Goal: Task Accomplishment & Management: Use online tool/utility

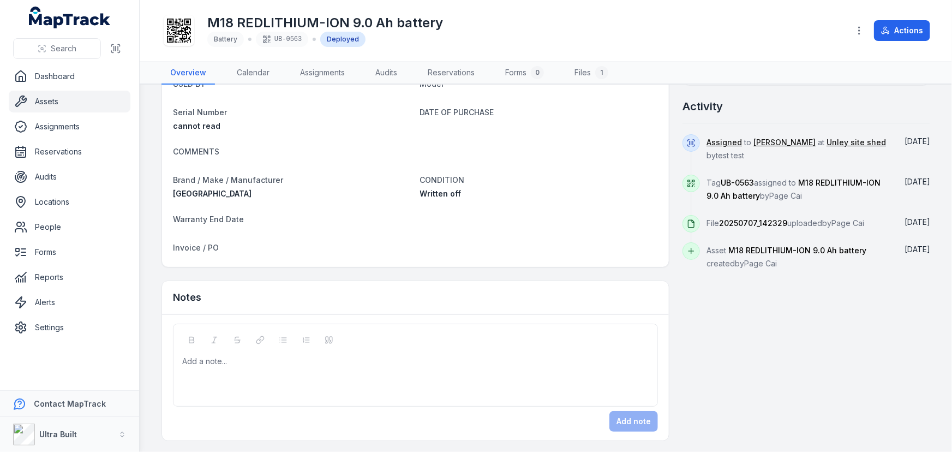
scroll to position [404, 0]
click at [769, 104] on div "Activity" at bounding box center [807, 110] width 248 height 25
click at [353, 362] on div at bounding box center [416, 360] width 466 height 11
click at [627, 418] on button "Add note" at bounding box center [634, 420] width 49 height 21
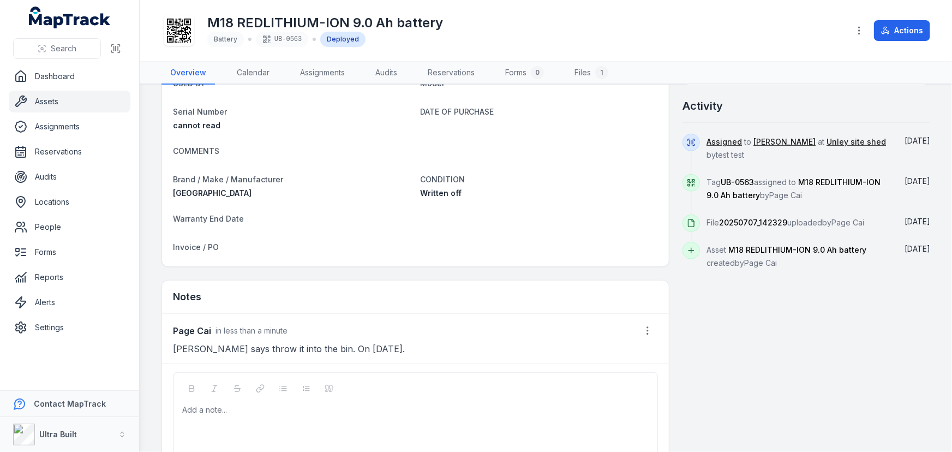
click at [363, 297] on div "Notes" at bounding box center [415, 297] width 507 height 33
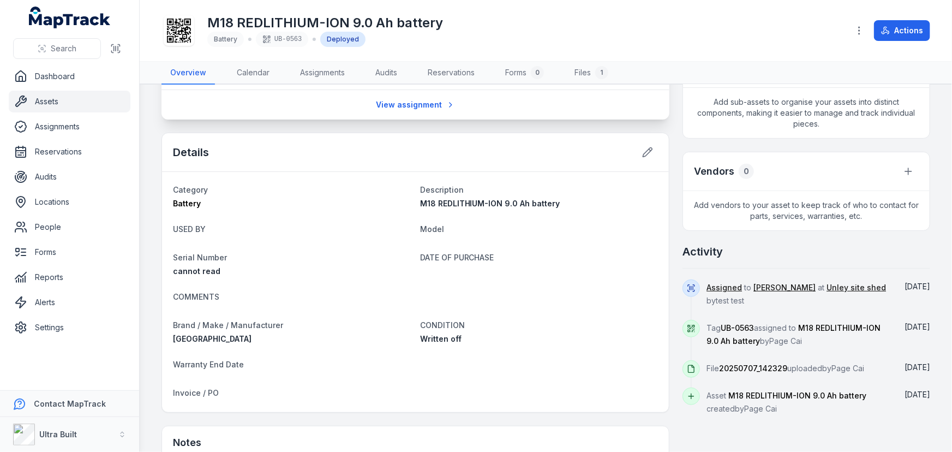
scroll to position [255, 0]
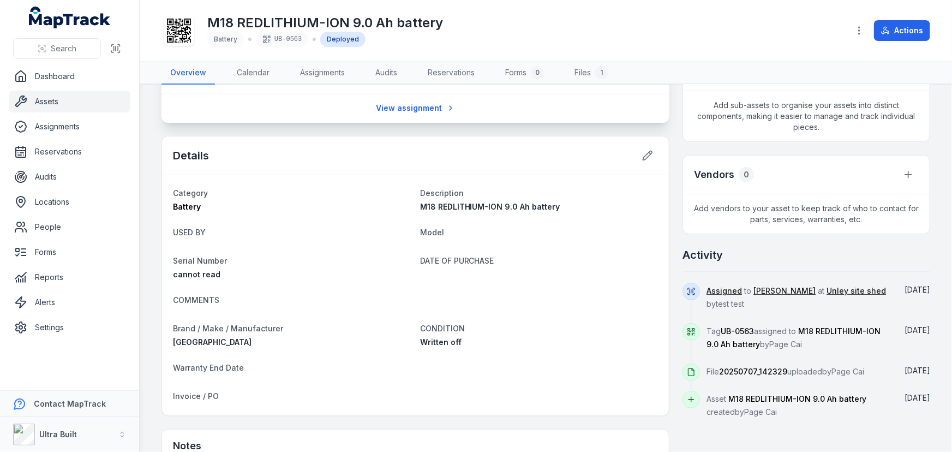
click at [676, 195] on div "[GEOGRAPHIC_DATA], [GEOGRAPHIC_DATA], [GEOGRAPHIC_DATA] 5094, [GEOGRAPHIC_DATA]…" at bounding box center [546, 241] width 769 height 796
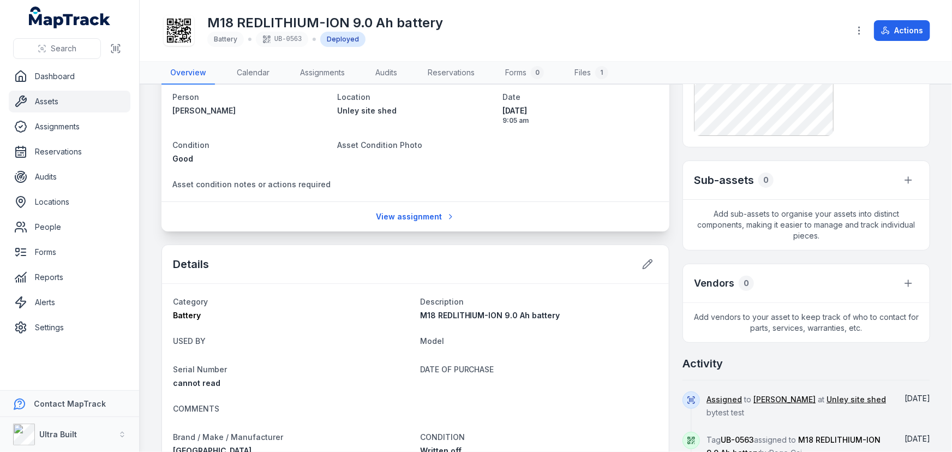
scroll to position [297, 0]
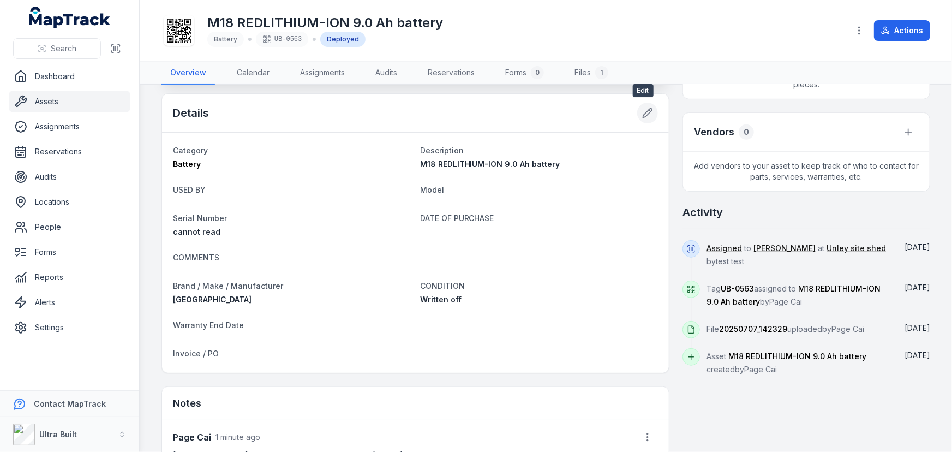
click at [644, 115] on icon at bounding box center [647, 113] width 11 height 11
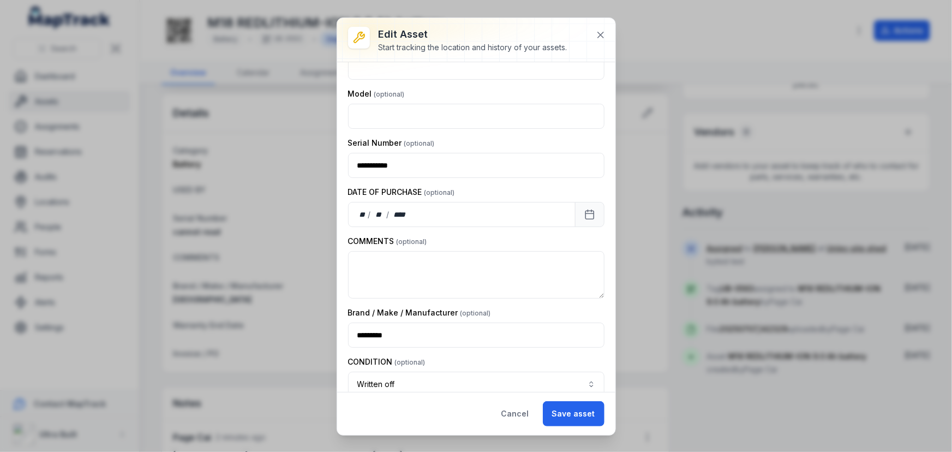
scroll to position [315, 0]
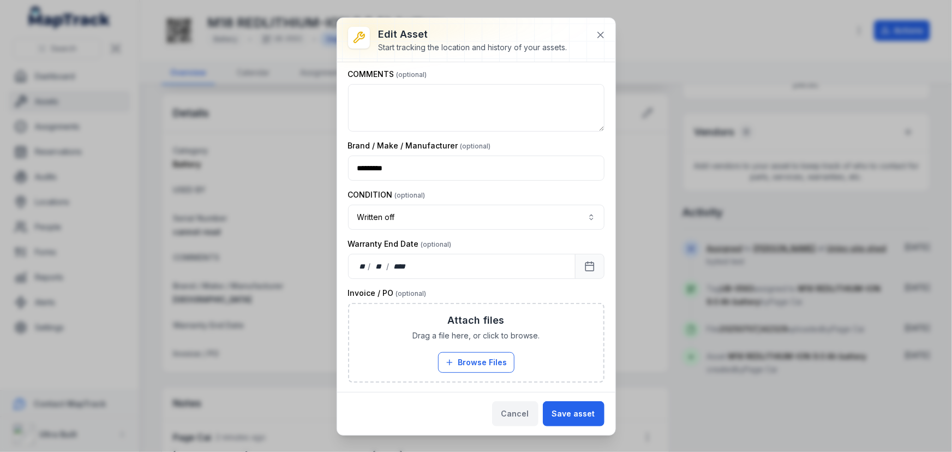
click at [526, 410] on button "Cancel" at bounding box center [515, 413] width 46 height 25
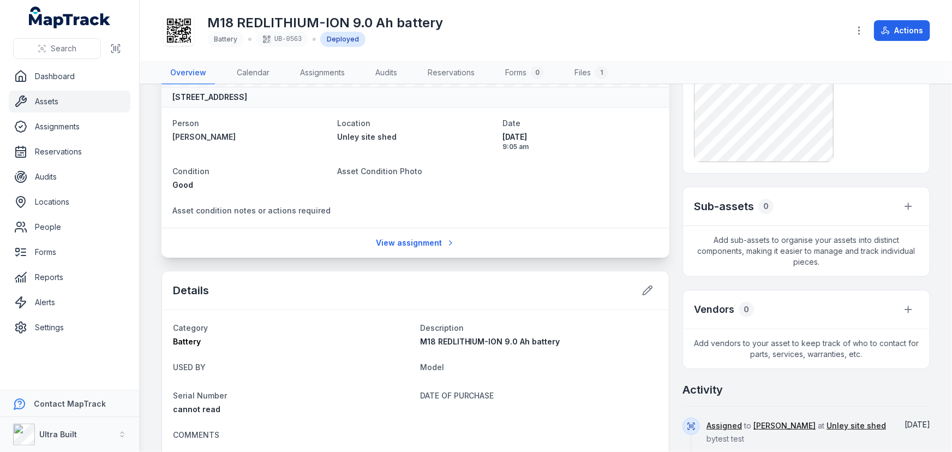
scroll to position [0, 0]
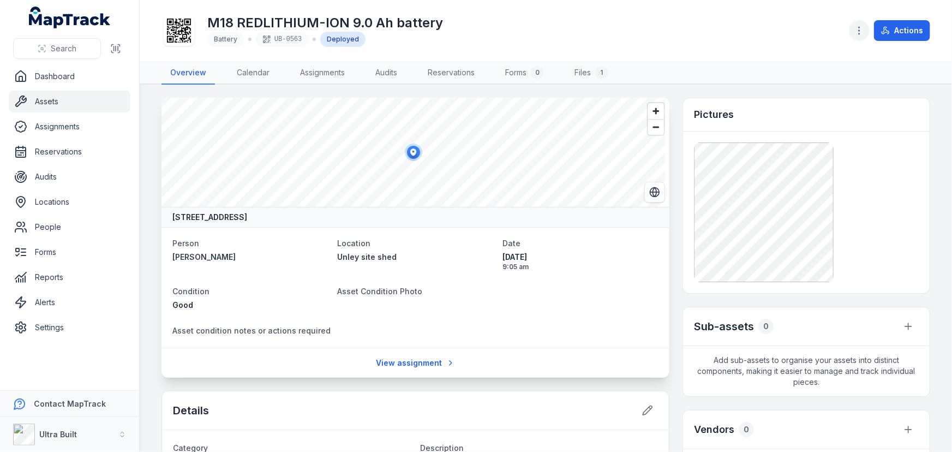
click at [865, 31] on icon "button" at bounding box center [859, 30] width 11 height 11
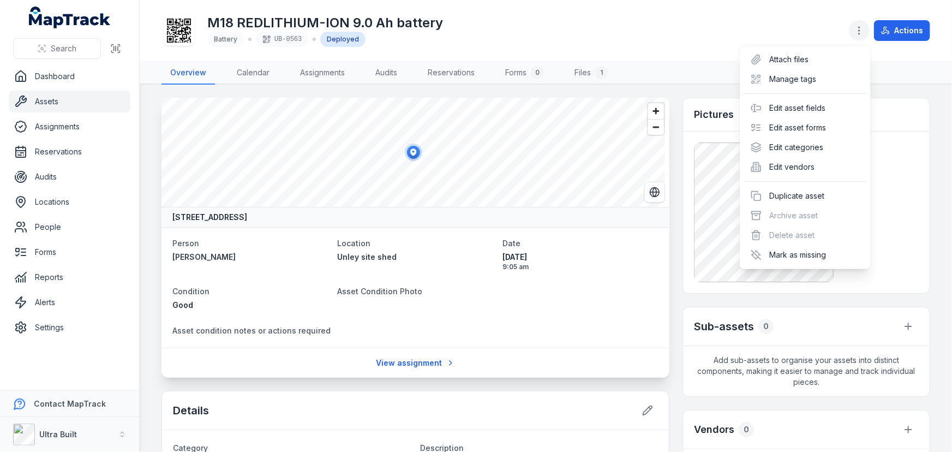
click at [865, 31] on icon "button" at bounding box center [859, 30] width 11 height 11
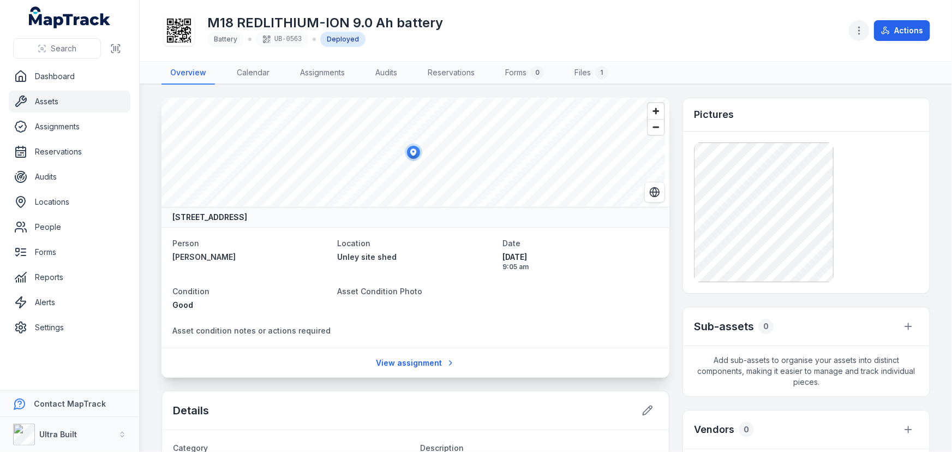
click at [860, 34] on icon "button" at bounding box center [859, 30] width 11 height 11
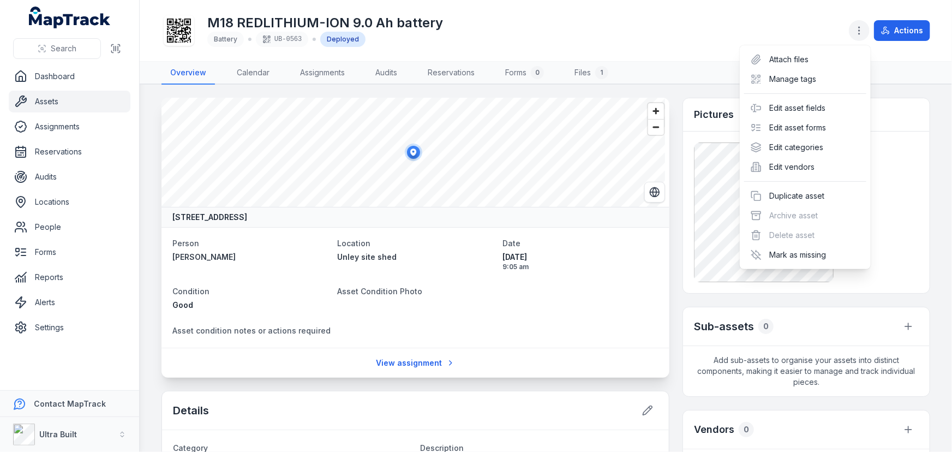
click at [860, 33] on circle "button" at bounding box center [859, 33] width 1 height 1
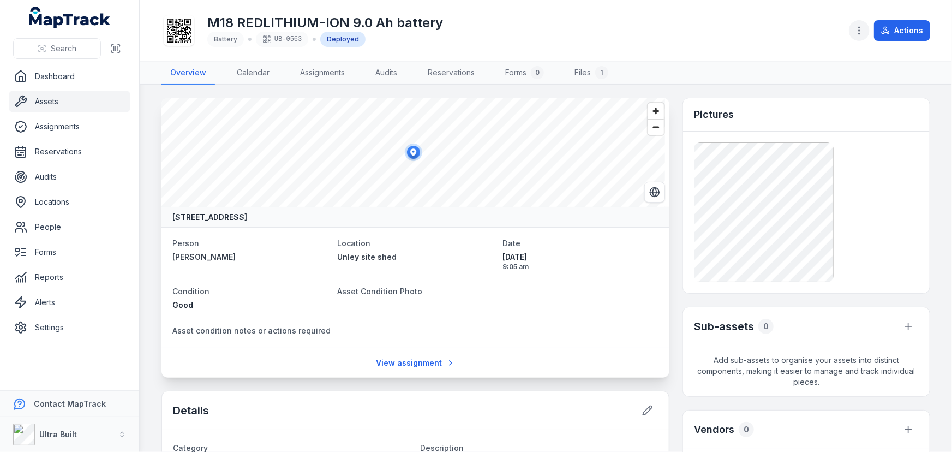
click at [862, 26] on icon "button" at bounding box center [859, 30] width 11 height 11
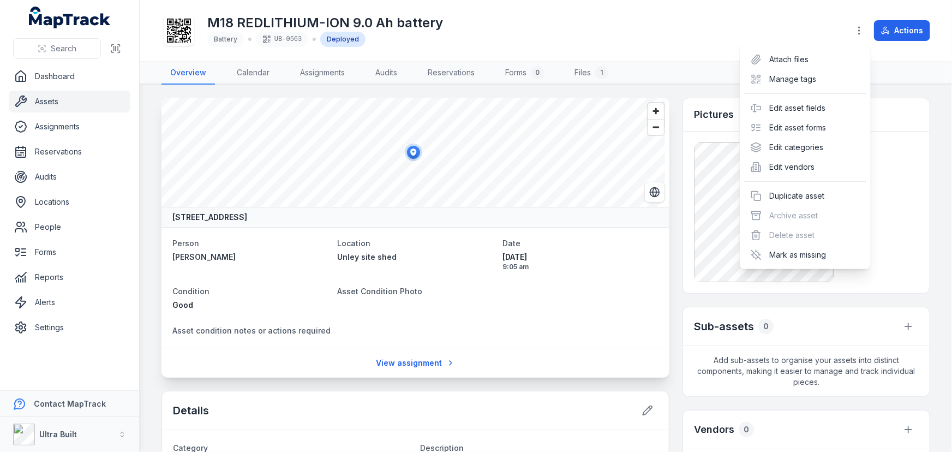
click at [695, 90] on div "Toggle Navigation M18 REDLITHIUM-ION 9.0 Ah battery Battery UB-0563 Deployed Ac…" at bounding box center [546, 226] width 813 height 452
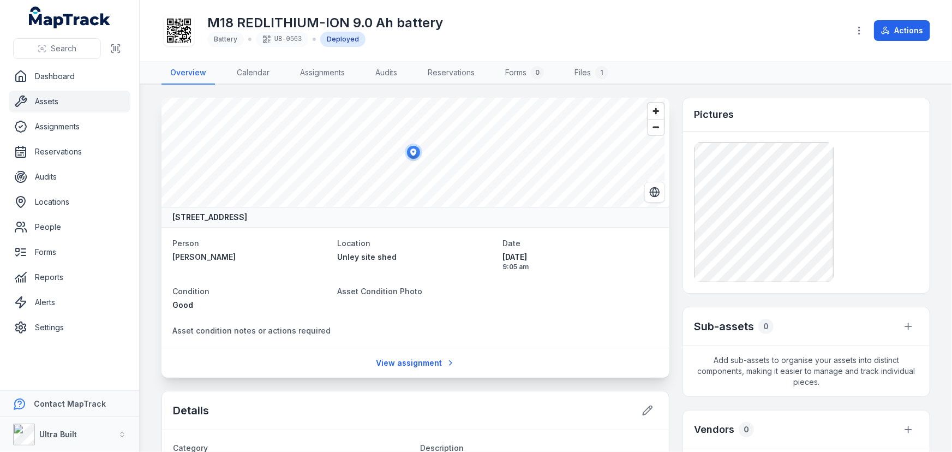
click at [683, 93] on main "[GEOGRAPHIC_DATA], [GEOGRAPHIC_DATA], [GEOGRAPHIC_DATA] 5094, [GEOGRAPHIC_DATA]…" at bounding box center [546, 268] width 813 height 367
click at [753, 115] on div "Pictures" at bounding box center [806, 114] width 247 height 33
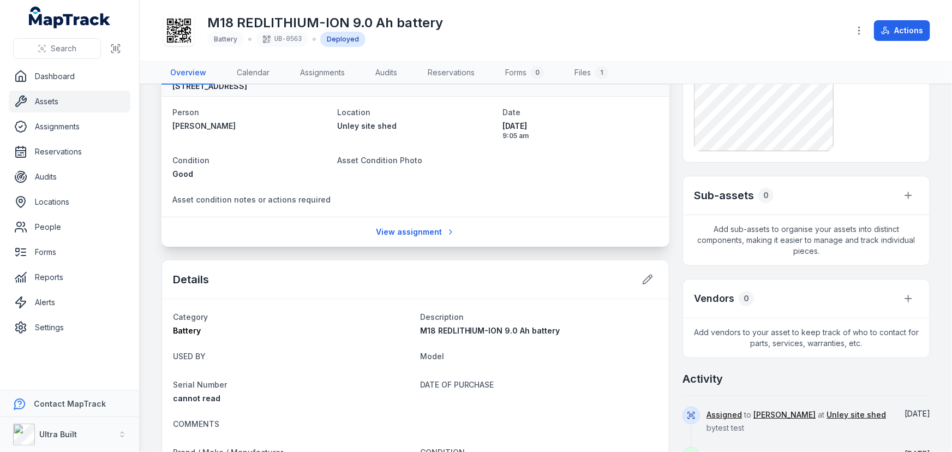
scroll to position [248, 0]
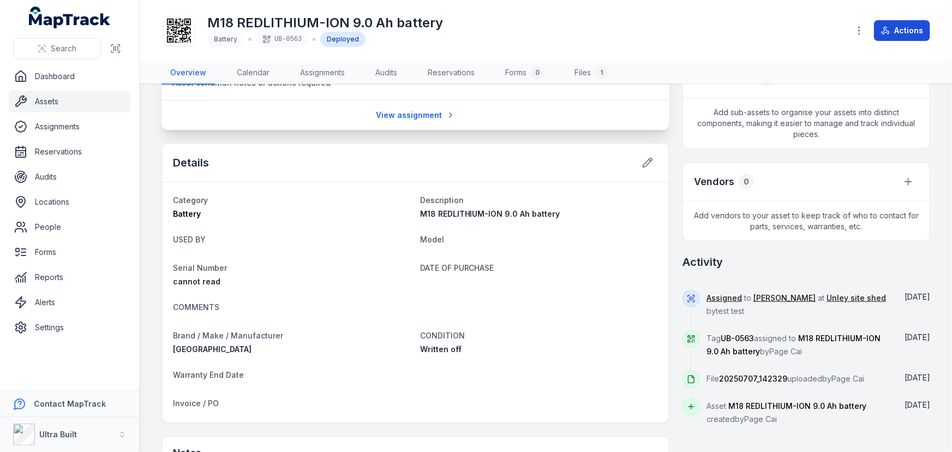
click at [908, 31] on button "Actions" at bounding box center [902, 30] width 56 height 21
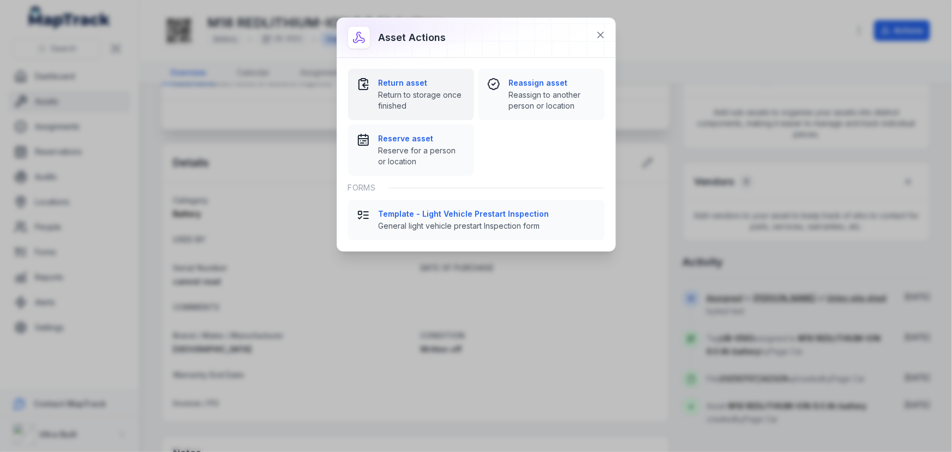
click at [430, 97] on span "Return to storage once finished" at bounding box center [422, 101] width 87 height 22
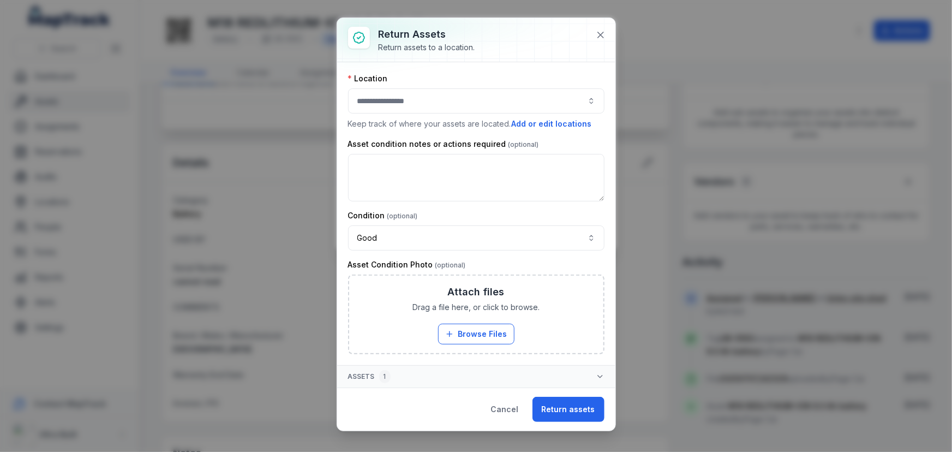
click at [422, 98] on button "button" at bounding box center [476, 100] width 257 height 25
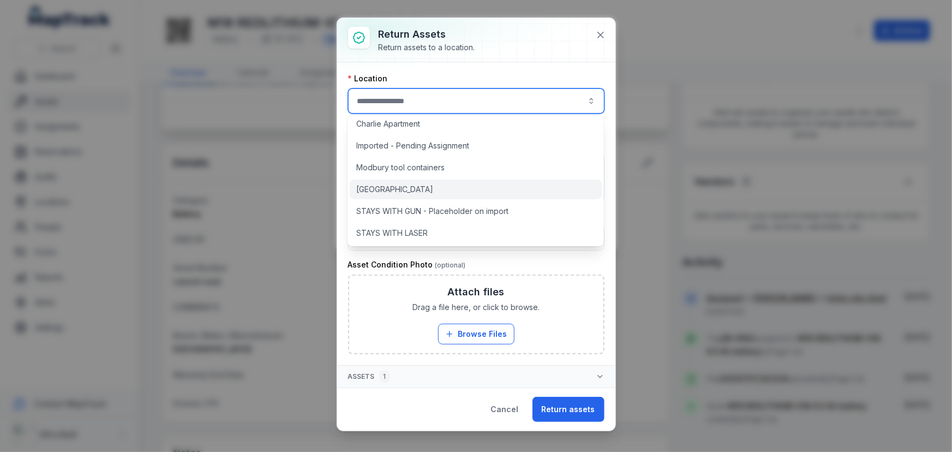
scroll to position [99, 0]
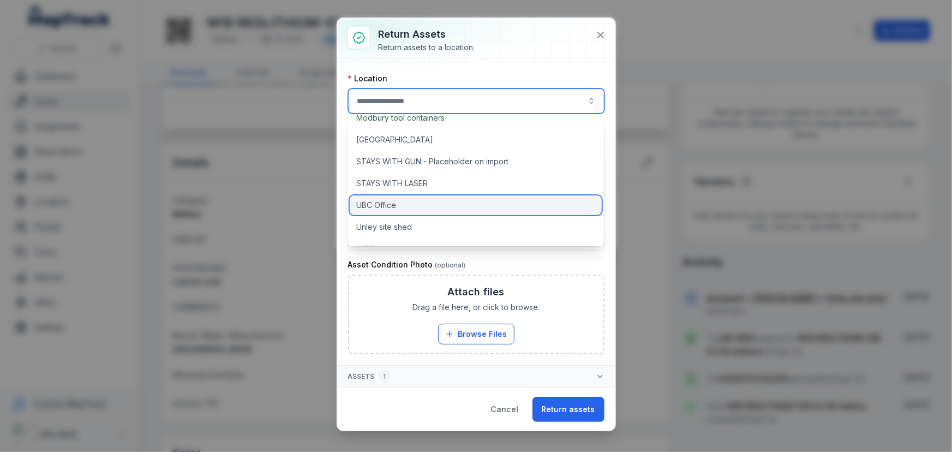
click at [401, 200] on div "UBC Office" at bounding box center [476, 205] width 252 height 20
type input "**********"
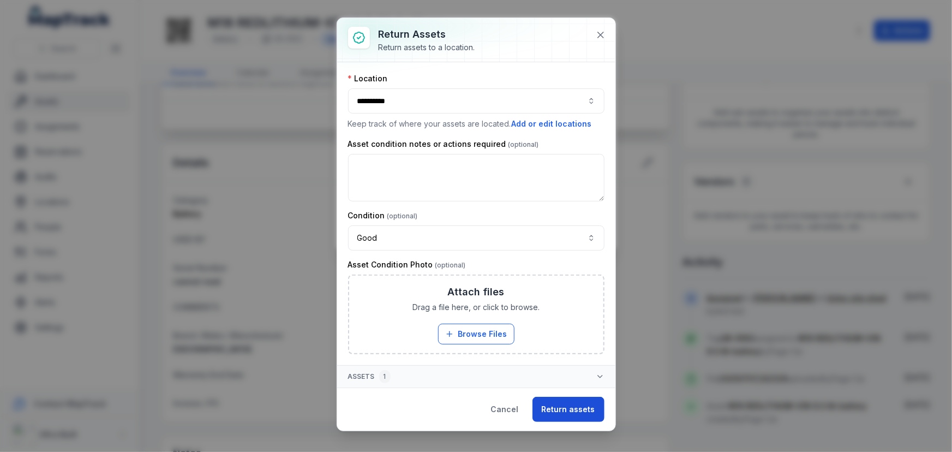
click at [579, 406] on button "Return assets" at bounding box center [569, 409] width 72 height 25
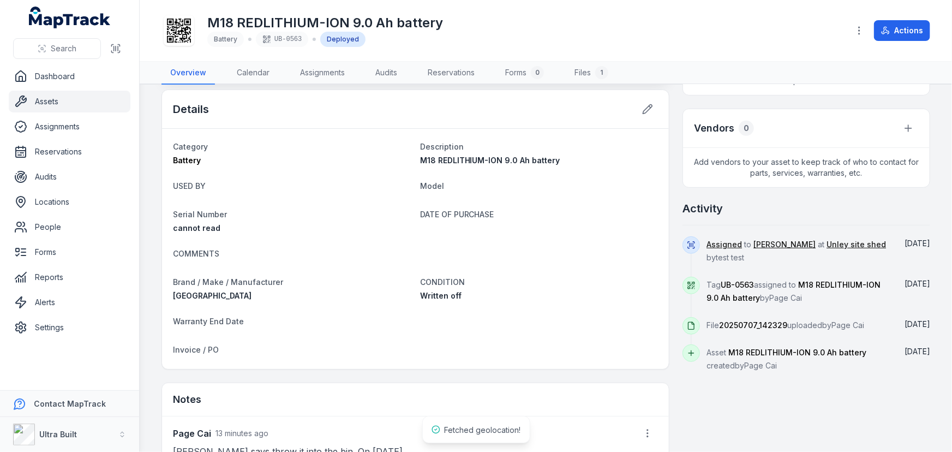
scroll to position [55, 0]
